Goal: Navigation & Orientation: Find specific page/section

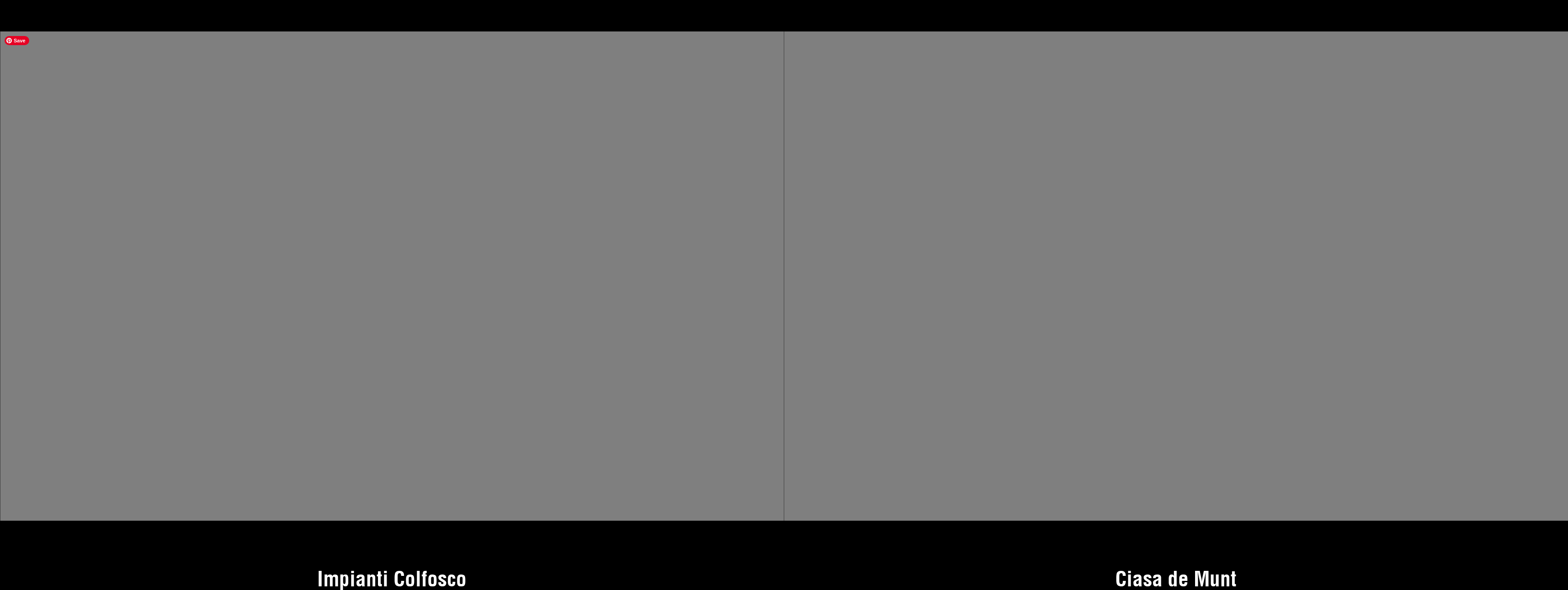
scroll to position [5968, 0]
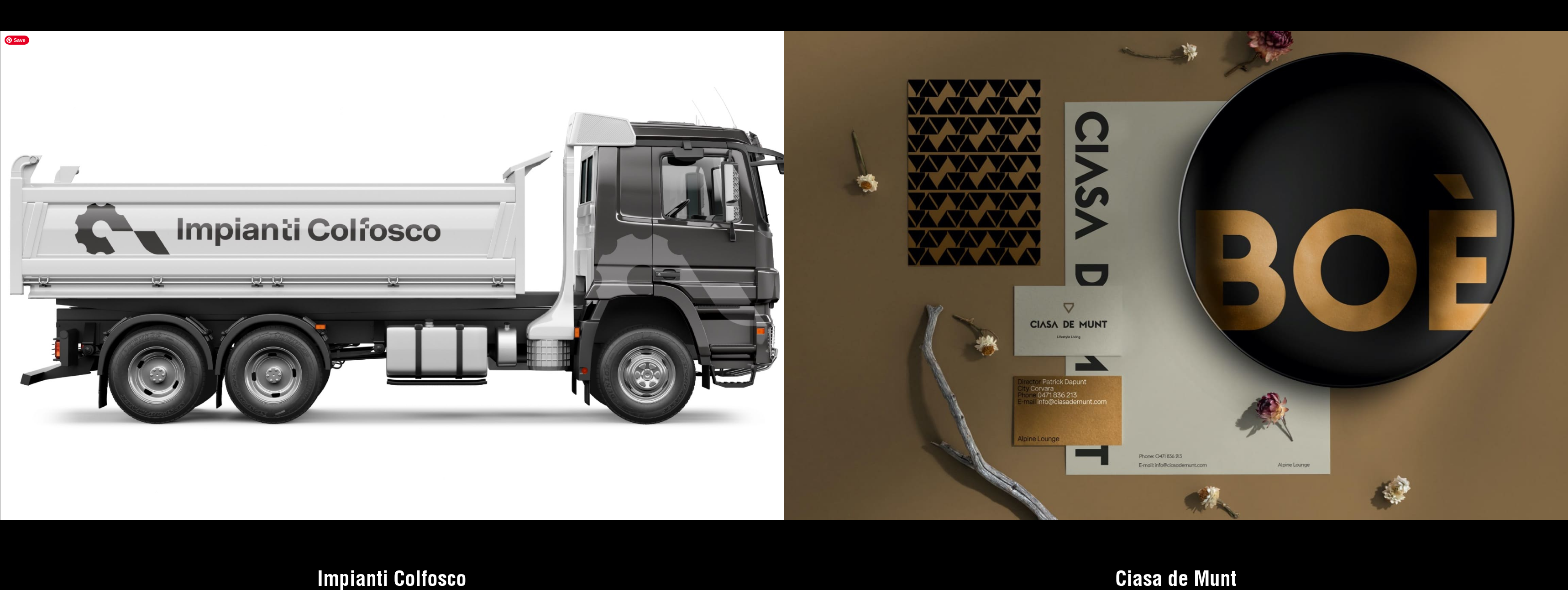
click at [451, 225] on img at bounding box center [392, 275] width 784 height 489
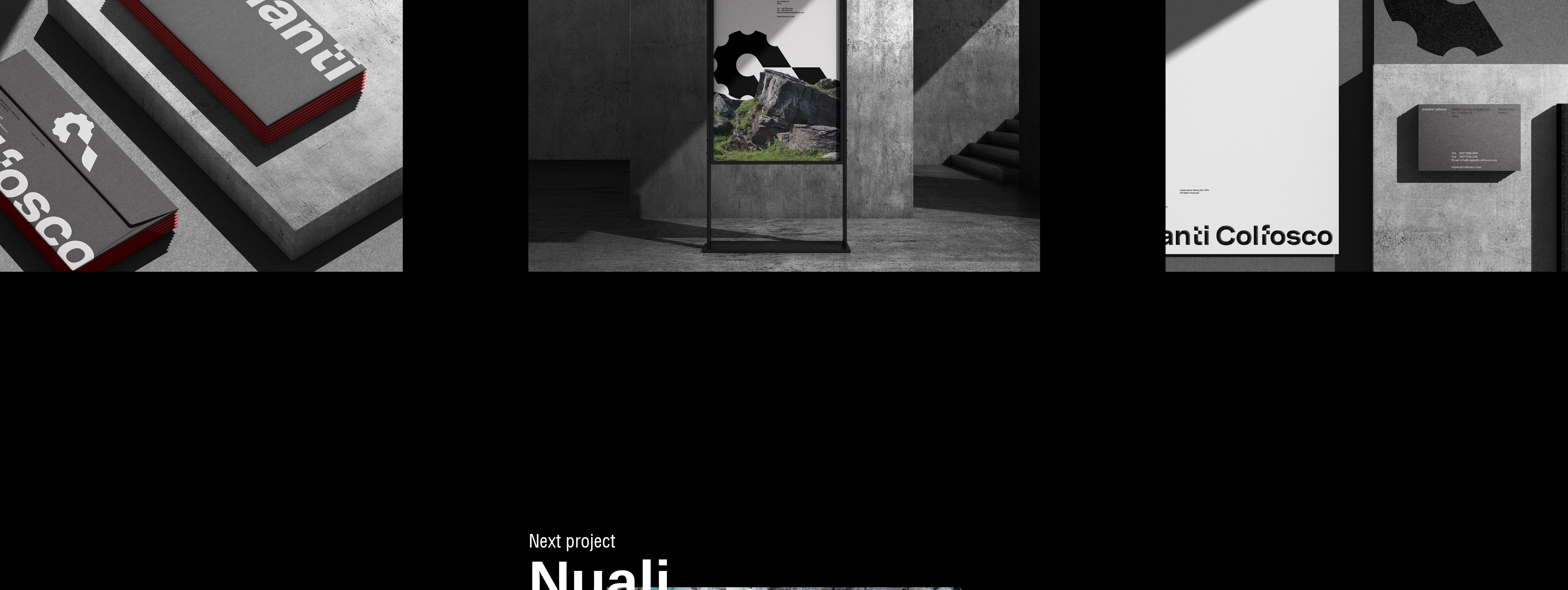
scroll to position [4335, 0]
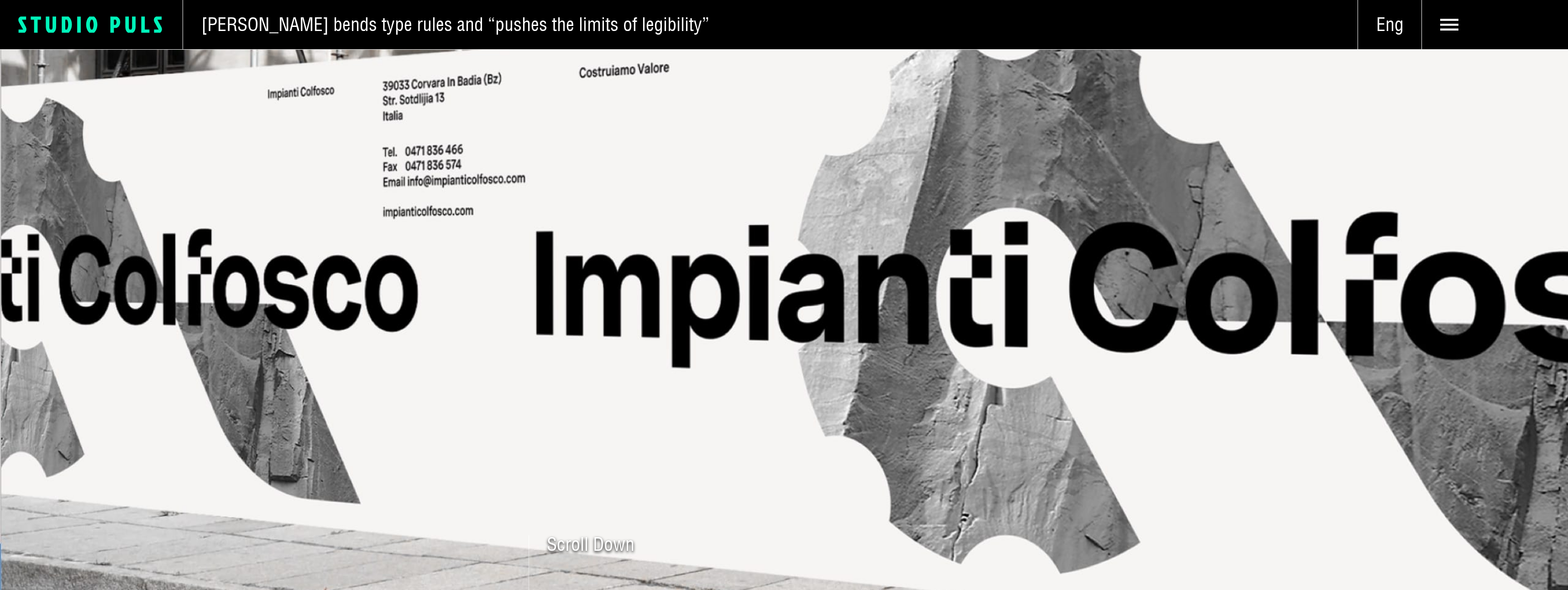
click at [144, 30] on polygon at bounding box center [147, 25] width 8 height 17
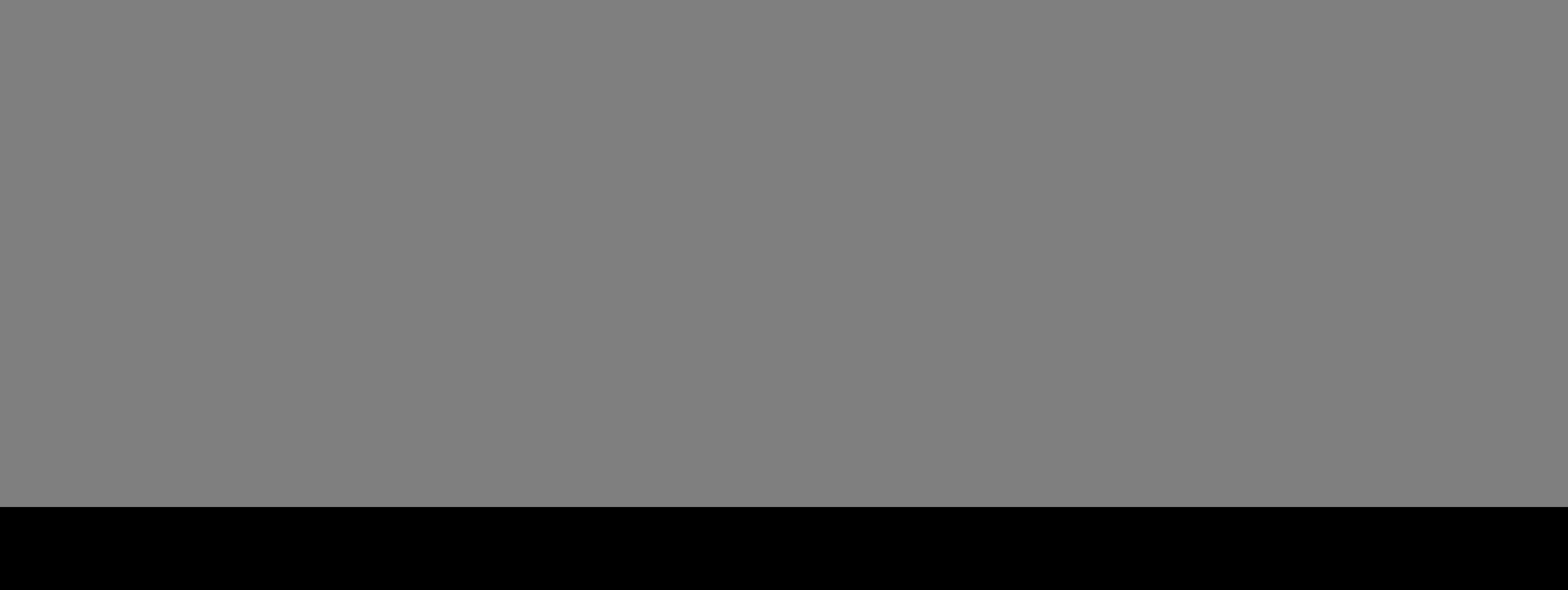
scroll to position [3737, 0]
